Goal: Navigation & Orientation: Find specific page/section

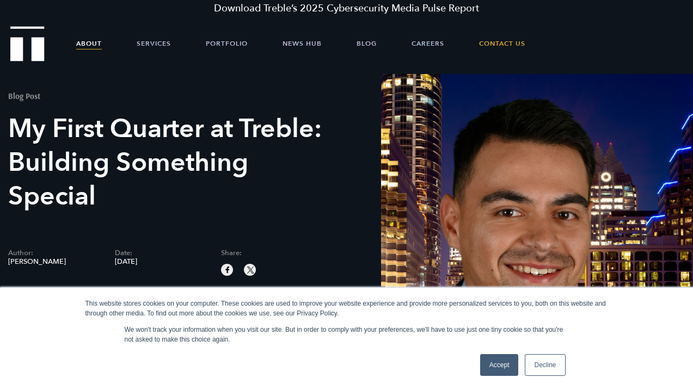
click at [101, 43] on link "About" at bounding box center [89, 43] width 26 height 33
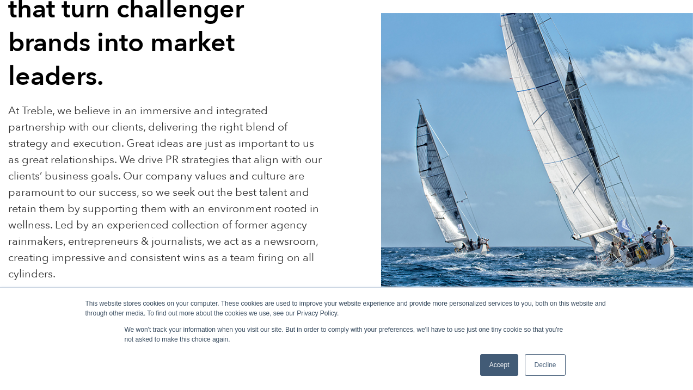
scroll to position [311, 0]
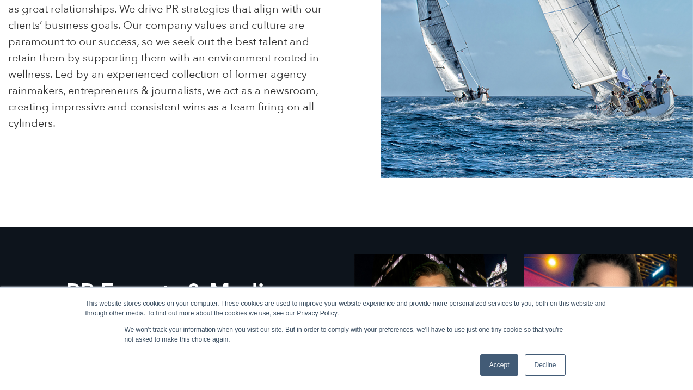
click at [503, 369] on link "Accept" at bounding box center [499, 366] width 39 height 22
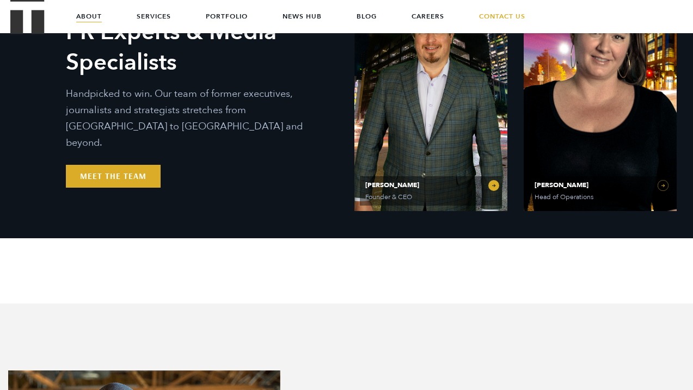
scroll to position [468, 0]
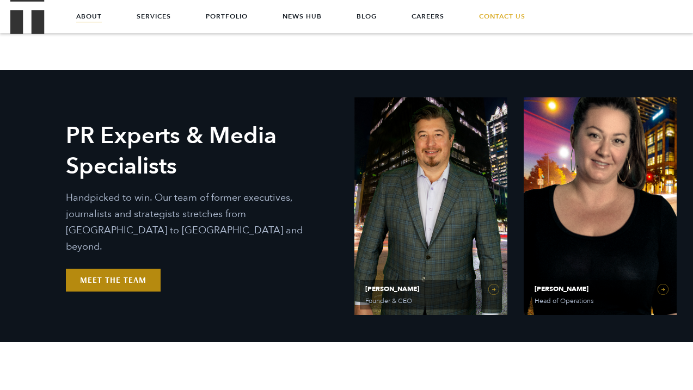
click at [121, 276] on link "Meet the Team" at bounding box center [113, 280] width 95 height 23
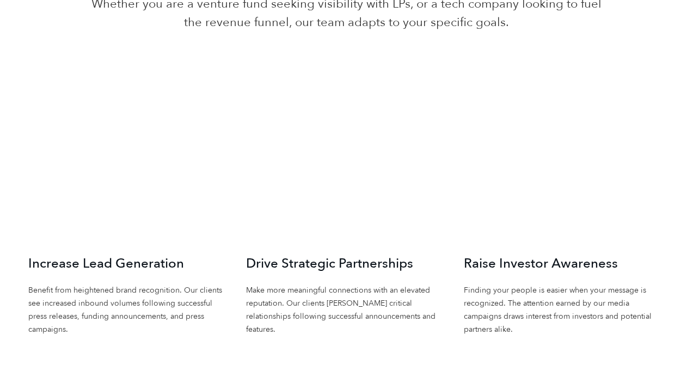
scroll to position [2458, 0]
